Goal: Information Seeking & Learning: Find specific fact

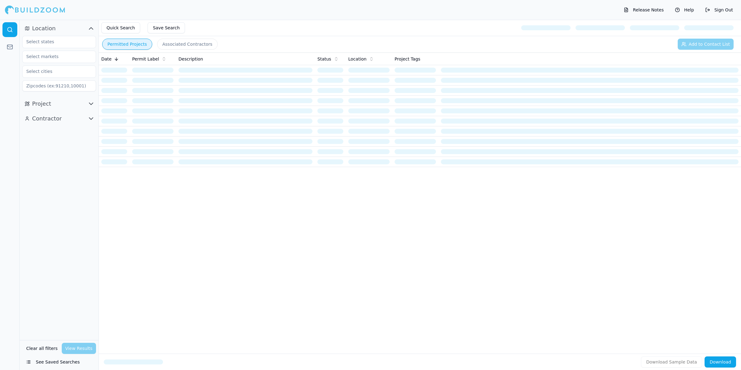
click at [89, 118] on icon "button" at bounding box center [91, 119] width 4 height 2
click at [91, 102] on icon "button" at bounding box center [90, 103] width 7 height 7
click at [64, 274] on input "text" at bounding box center [55, 279] width 65 height 11
click at [67, 262] on input at bounding box center [59, 265] width 74 height 11
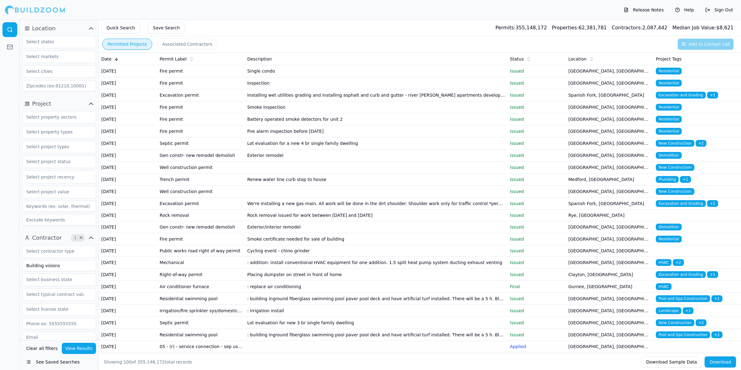
type input "Building visions"
click at [85, 351] on button "View Results" at bounding box center [79, 347] width 35 height 11
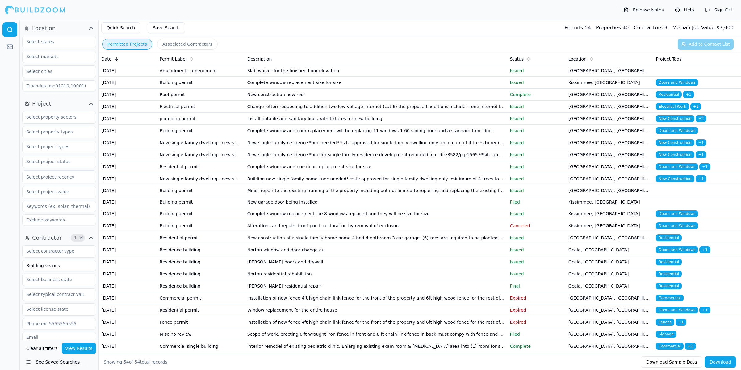
click at [82, 351] on button "View Results" at bounding box center [79, 347] width 35 height 11
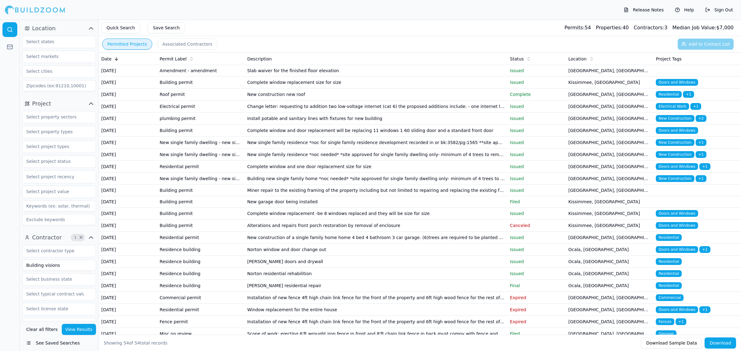
click at [81, 329] on button "View Results" at bounding box center [79, 329] width 35 height 11
click at [305, 101] on td "New construction new roof" at bounding box center [376, 95] width 263 height 12
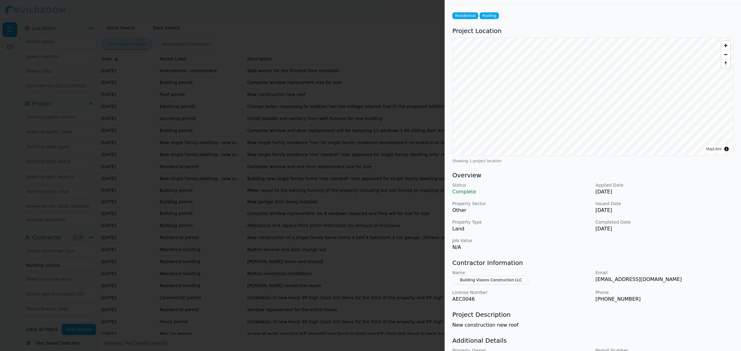
scroll to position [59, 0]
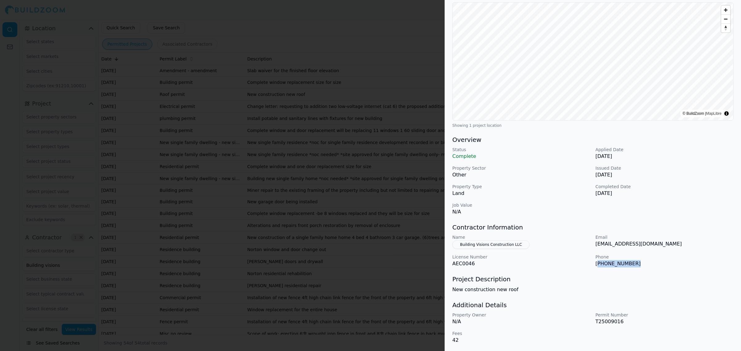
drag, startPoint x: 643, startPoint y: 265, endPoint x: 596, endPoint y: 264, distance: 46.9
click at [596, 264] on p "[PHONE_NUMBER]" at bounding box center [664, 263] width 138 height 7
click at [598, 265] on p "[PHONE_NUMBER]" at bounding box center [664, 263] width 138 height 7
drag, startPoint x: 471, startPoint y: 266, endPoint x: 448, endPoint y: 265, distance: 23.5
click at [448, 265] on div "Residential Roofing Project Location © BuildZoom | MapLibre Showing 1 project l…" at bounding box center [593, 159] width 296 height 383
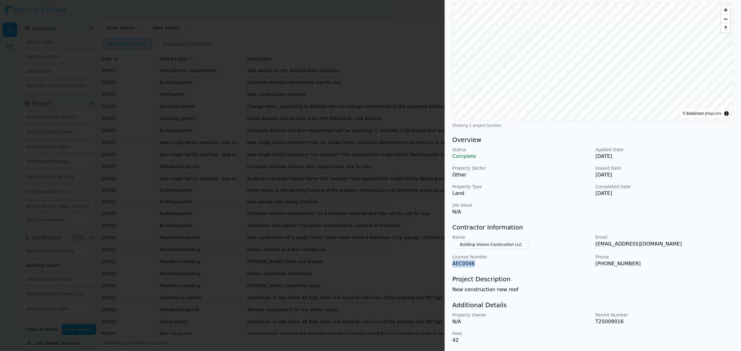
copy p "AEC0046"
click at [583, 279] on h3 "Project Description" at bounding box center [592, 279] width 281 height 9
drag, startPoint x: 588, startPoint y: 284, endPoint x: 515, endPoint y: 185, distance: 122.7
click at [589, 283] on div "Project Description New construction new roof" at bounding box center [592, 284] width 281 height 19
click at [340, 228] on div at bounding box center [370, 175] width 741 height 351
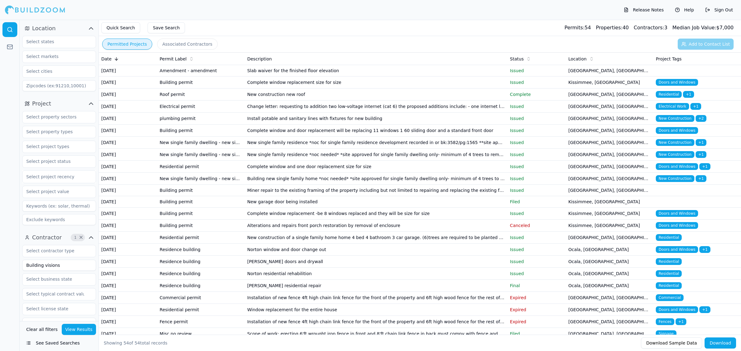
click at [281, 232] on td "Alterations and repairs front porch restoration by removal of enclosure" at bounding box center [376, 226] width 263 height 12
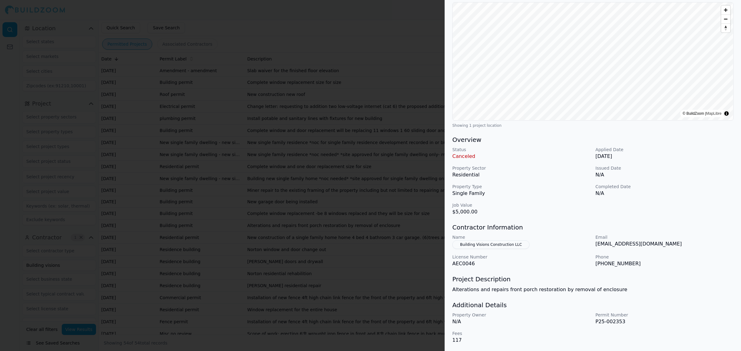
click at [544, 261] on p "AEC0046" at bounding box center [521, 263] width 138 height 7
click at [497, 241] on button "Building Visions Construction LLC" at bounding box center [490, 244] width 77 height 9
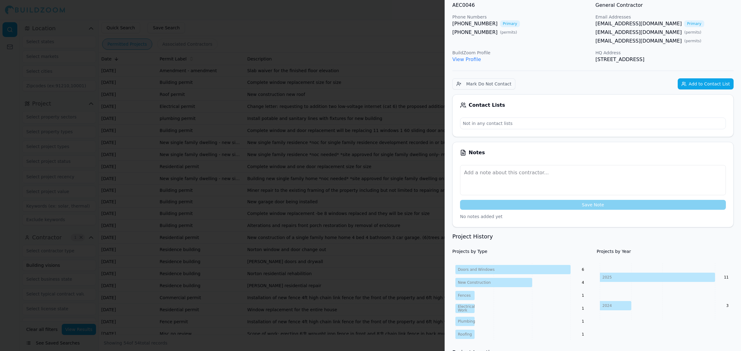
scroll to position [0, 0]
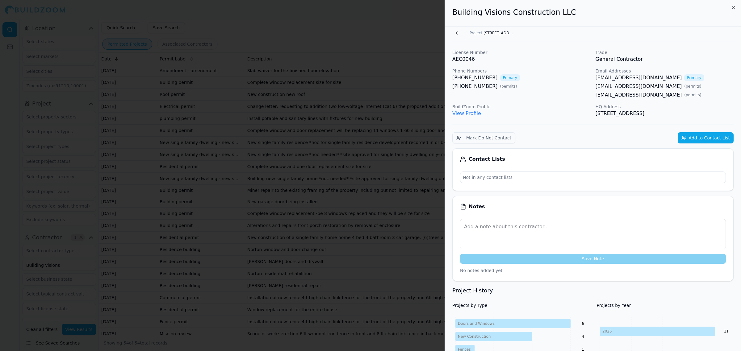
drag, startPoint x: 620, startPoint y: 117, endPoint x: 641, endPoint y: 115, distance: 21.7
click at [641, 115] on p "[STREET_ADDRESS]" at bounding box center [664, 113] width 138 height 7
click at [551, 116] on p "View Profile" at bounding box center [521, 113] width 138 height 7
click at [457, 33] on button "Go back" at bounding box center [457, 33] width 10 height 10
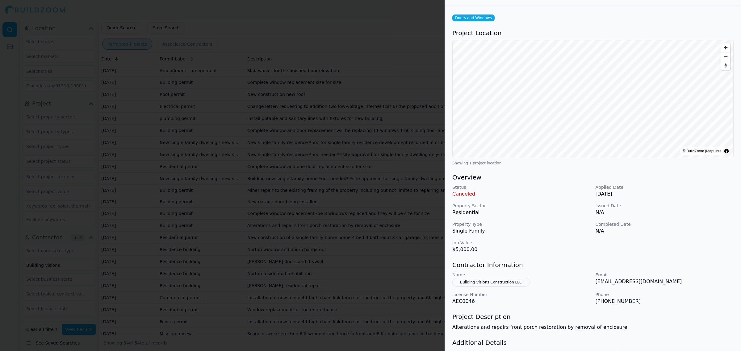
scroll to position [59, 0]
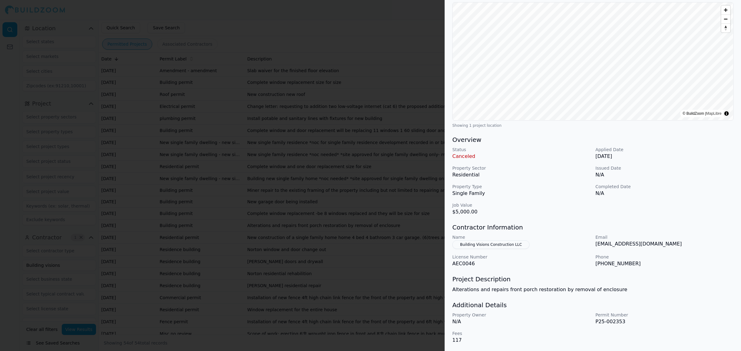
click at [363, 229] on div at bounding box center [370, 175] width 741 height 351
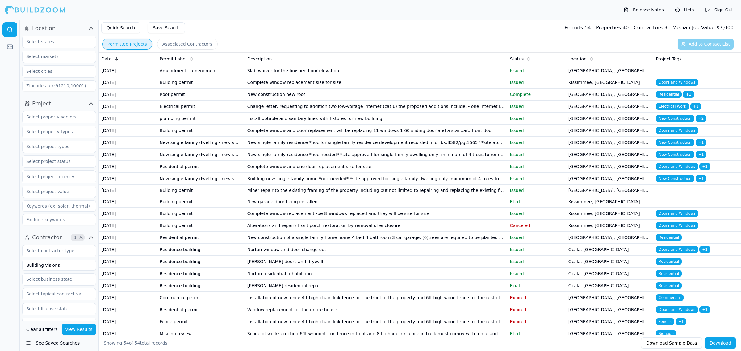
click at [325, 70] on td "Slab waiver for the finished floor elevation" at bounding box center [376, 70] width 263 height 11
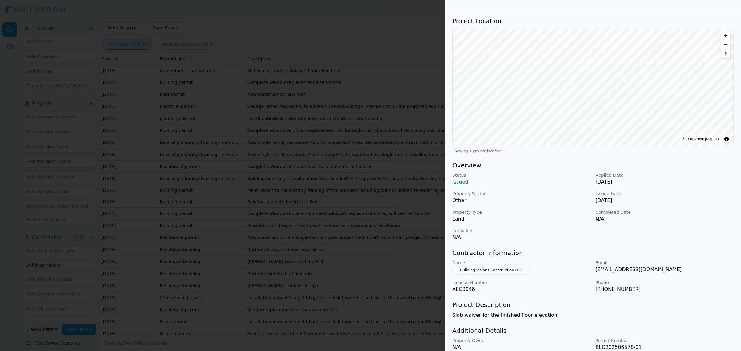
scroll to position [43, 0]
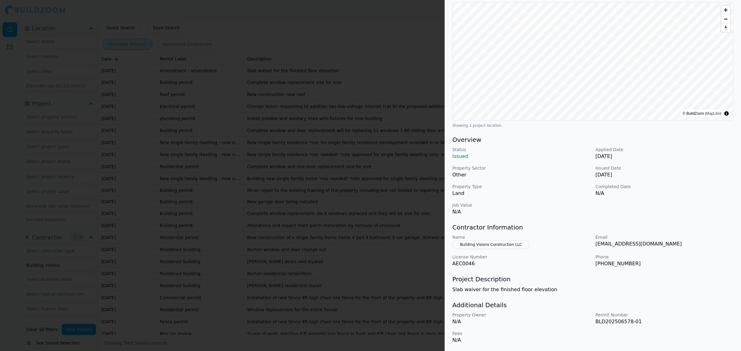
click at [666, 325] on p "BLD202506578-01" at bounding box center [664, 321] width 138 height 7
drag, startPoint x: 595, startPoint y: 323, endPoint x: 661, endPoint y: 319, distance: 65.9
click at [661, 319] on p "BLD202506578-01" at bounding box center [664, 321] width 138 height 7
click at [657, 300] on div "Project Location © BuildZoom | MapLibre Showing 1 project location Overview Sta…" at bounding box center [593, 168] width 296 height 368
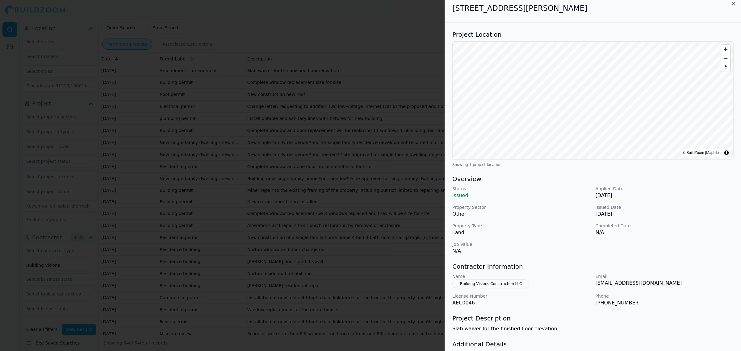
scroll to position [0, 0]
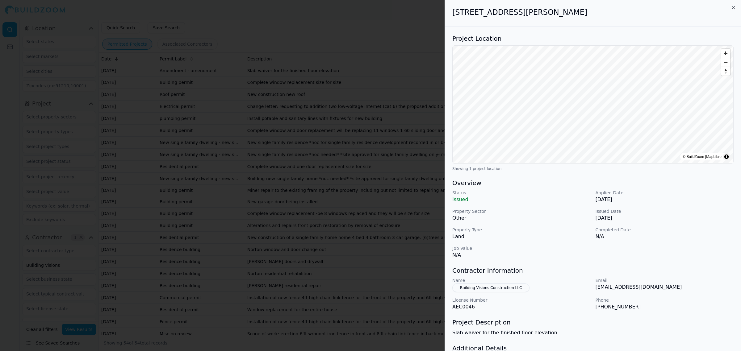
click at [592, 250] on div "Status Issued Applied Date [DATE] Property Sector Other Issued Date [DATE] Prop…" at bounding box center [592, 224] width 281 height 69
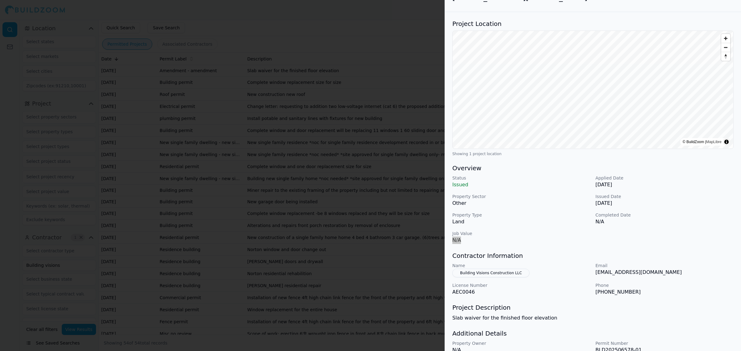
scroll to position [43, 0]
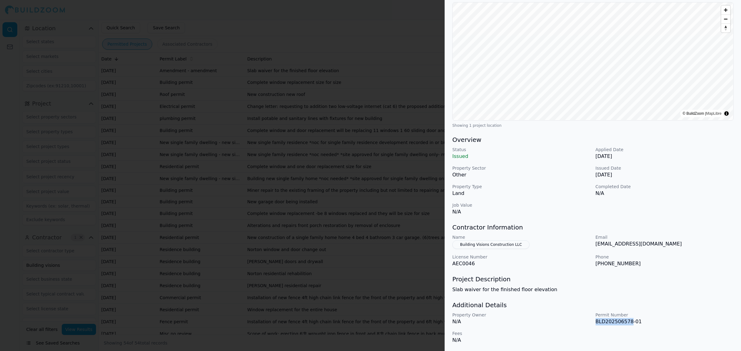
drag, startPoint x: 627, startPoint y: 321, endPoint x: 594, endPoint y: 321, distance: 33.0
click at [594, 321] on div "Property Owner N/A Permit Number BLD202506578-01 Fees N/A" at bounding box center [592, 328] width 281 height 32
copy p "BLD202506578"
click at [570, 199] on div "Status Issued Applied Date [DATE] Property Sector Other Issued Date [DATE] Prop…" at bounding box center [592, 181] width 281 height 69
